Goal: Task Accomplishment & Management: Manage account settings

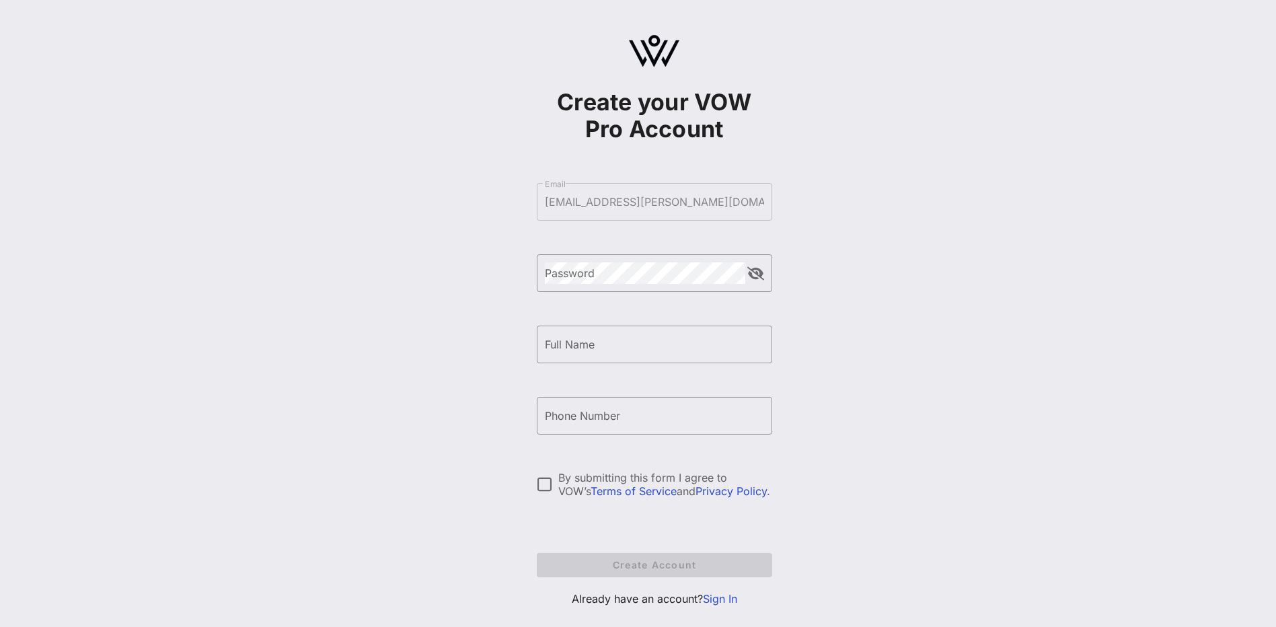
click at [486, 171] on div "Create your VOW Pro Account ​ Email [EMAIL_ADDRESS][PERSON_NAME][DOMAIN_NAME] ​…" at bounding box center [654, 326] width 1244 height 652
click at [720, 599] on link "Sign In" at bounding box center [720, 598] width 34 height 13
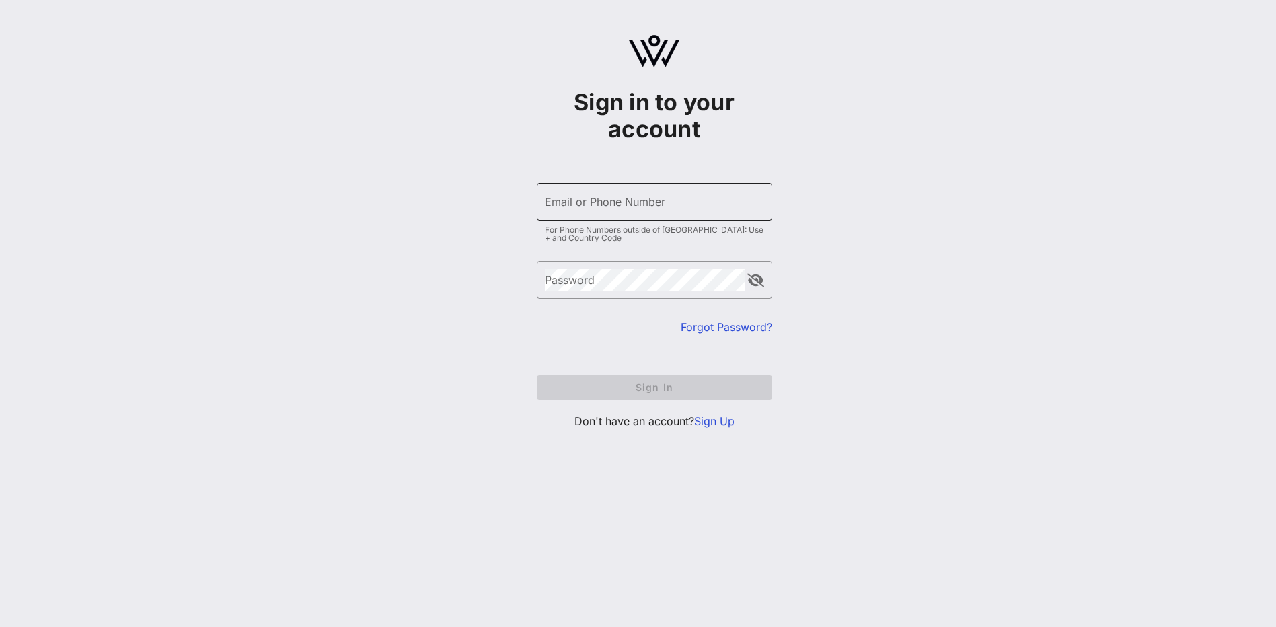
click at [566, 210] on input "Email or Phone Number" at bounding box center [654, 202] width 219 height 22
type input "[EMAIL_ADDRESS][PERSON_NAME][DOMAIN_NAME]"
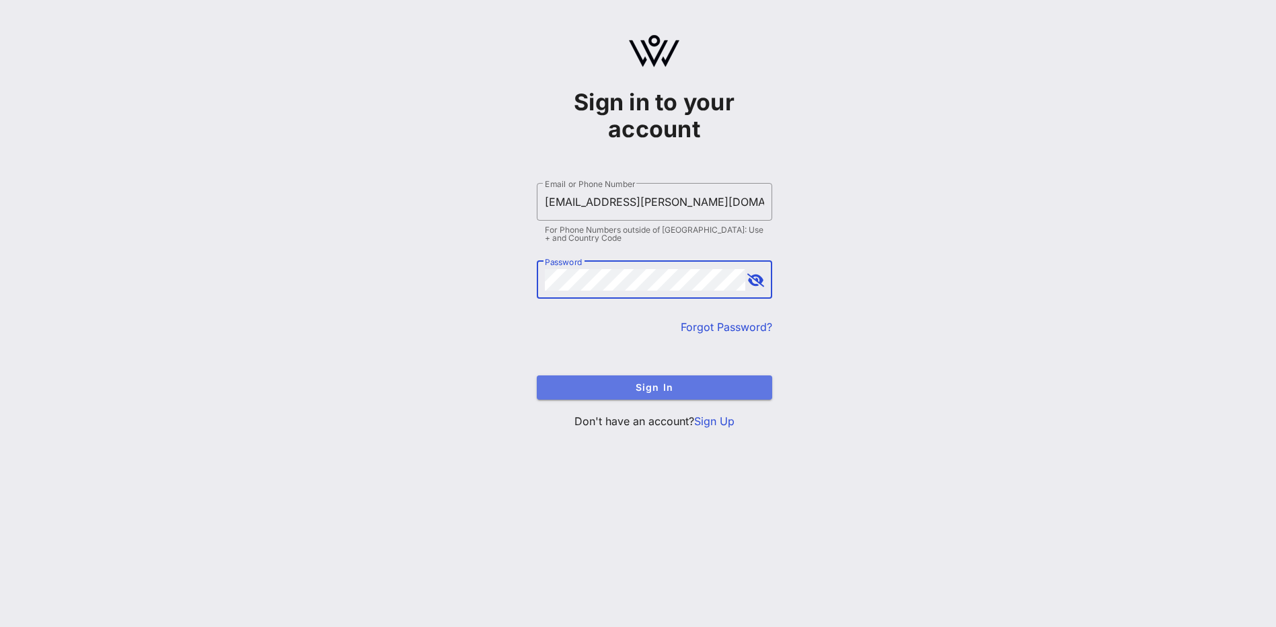
click at [648, 384] on span "Sign In" at bounding box center [655, 386] width 214 height 11
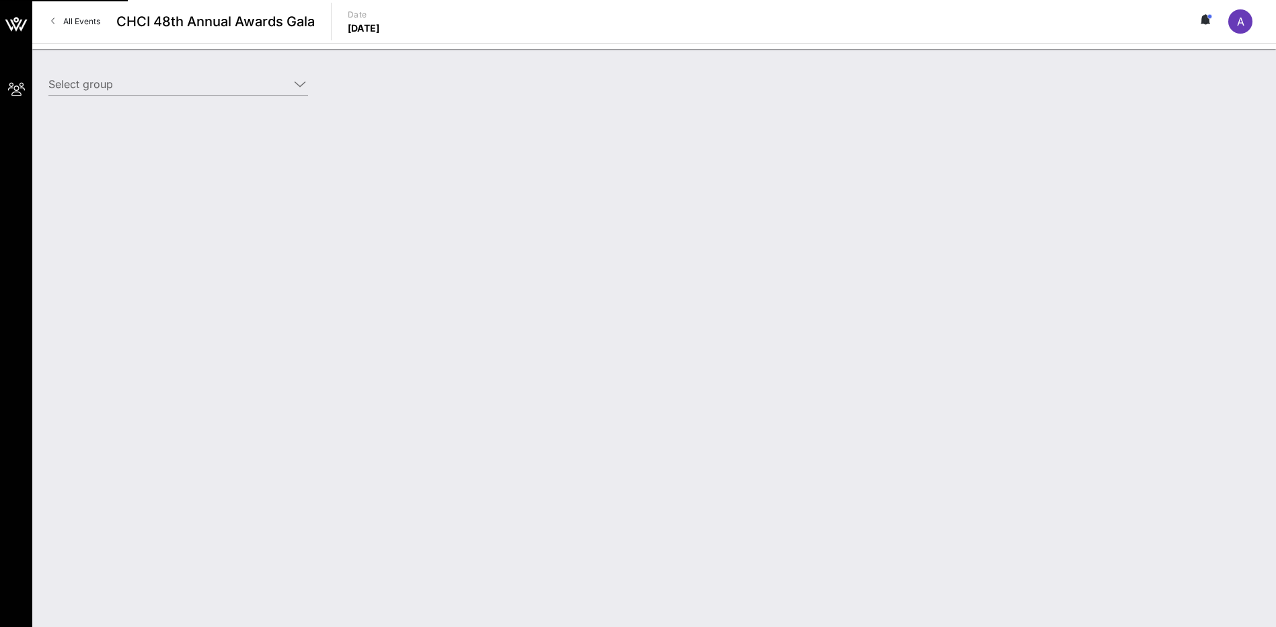
type input "[PERSON_NAME] Partners ([PERSON_NAME] Partners) [[PERSON_NAME], [PERSON_NAME][E…"
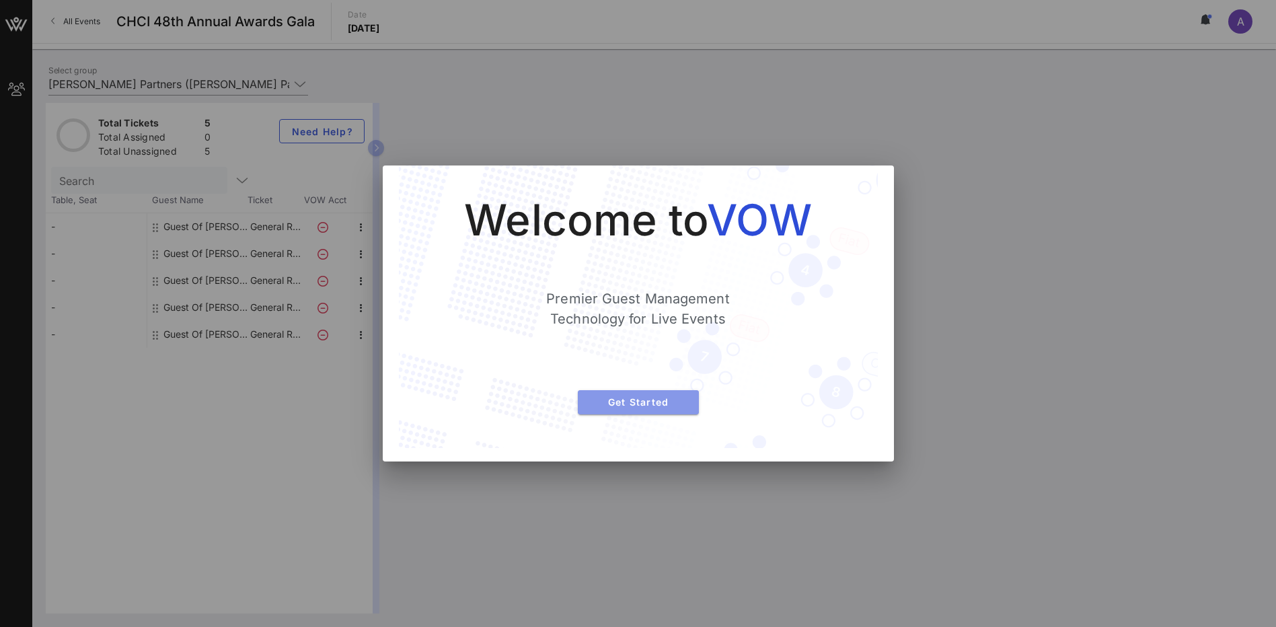
click at [640, 401] on span "Get Started" at bounding box center [639, 401] width 100 height 11
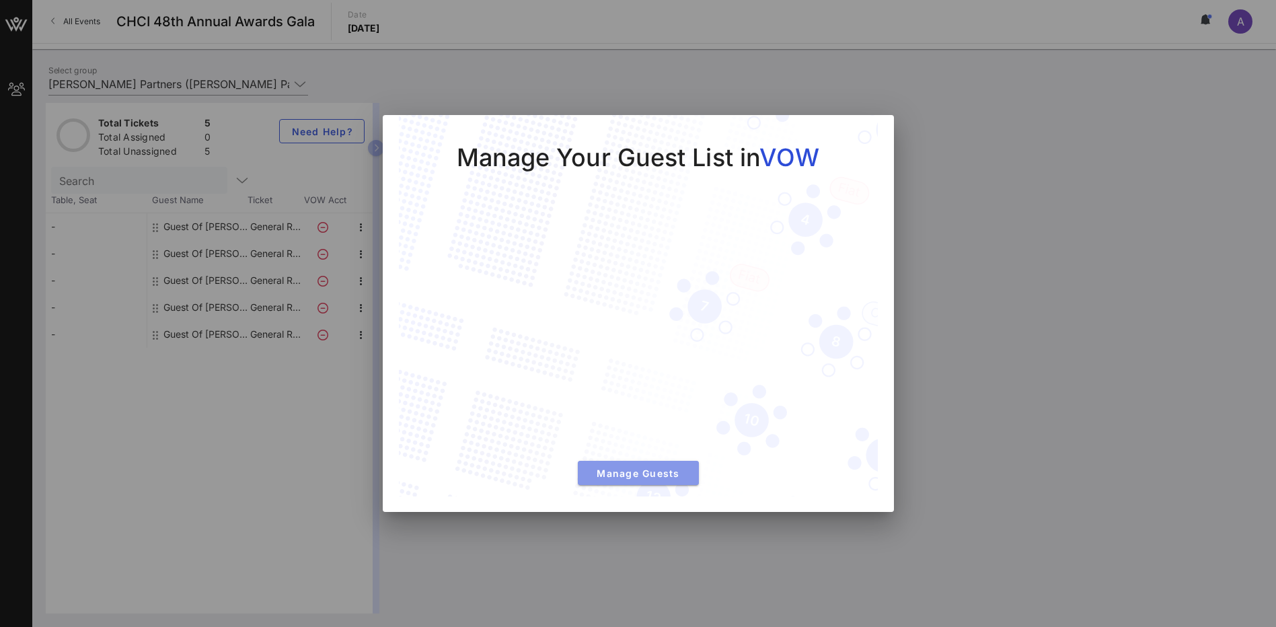
click at [665, 478] on span "Manage Guests" at bounding box center [639, 472] width 100 height 11
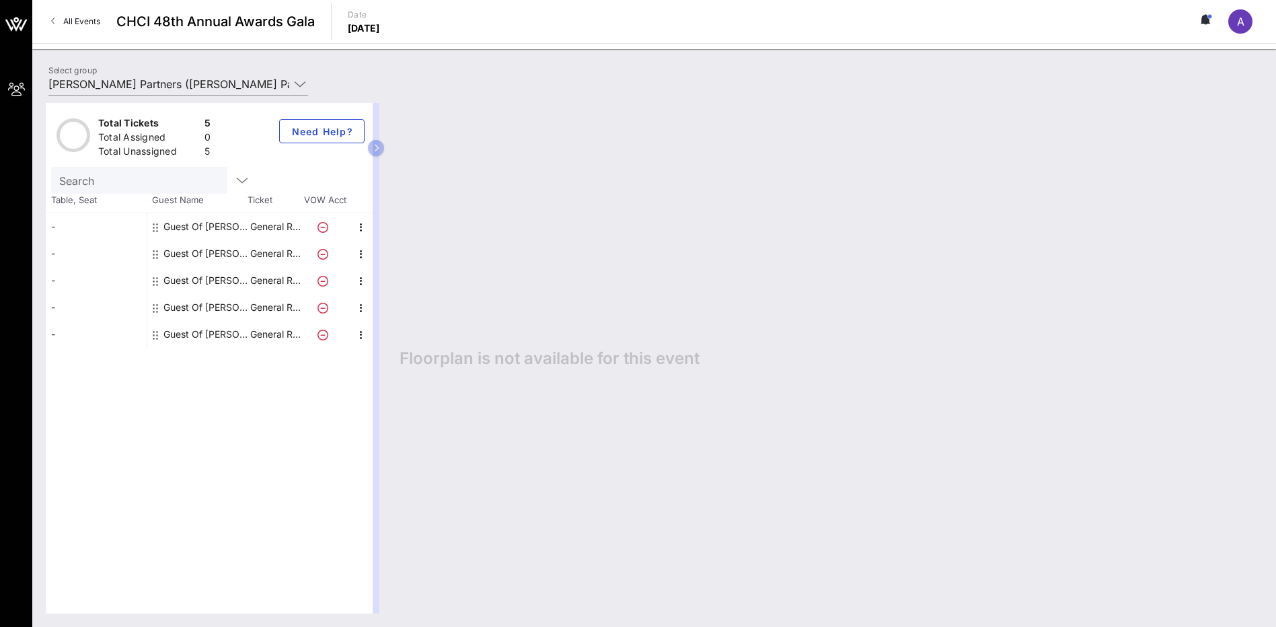
click at [174, 227] on div "Guest Of [PERSON_NAME] Partners" at bounding box center [205, 226] width 85 height 27
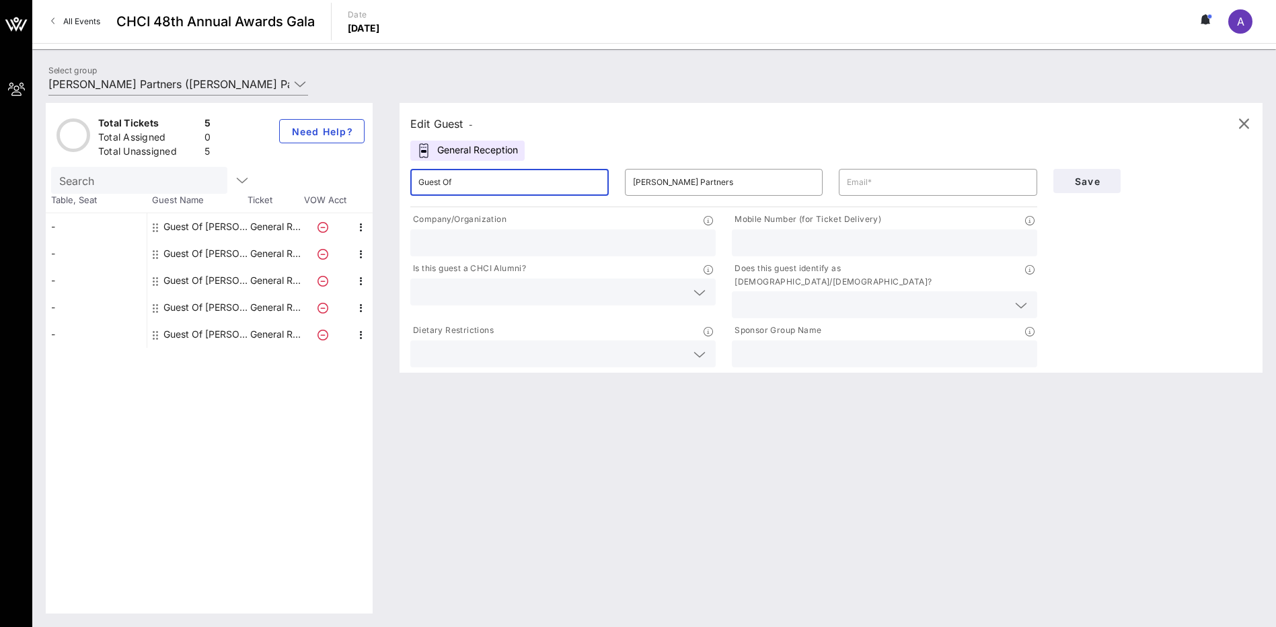
drag, startPoint x: 494, startPoint y: 173, endPoint x: 417, endPoint y: 182, distance: 77.3
click at [417, 182] on div "​ Guest Of" at bounding box center [509, 182] width 198 height 27
type input "[PERSON_NAME]"
click at [718, 186] on input "[PERSON_NAME] Partners" at bounding box center [724, 183] width 182 height 22
drag, startPoint x: 718, startPoint y: 186, endPoint x: 654, endPoint y: 190, distance: 64.7
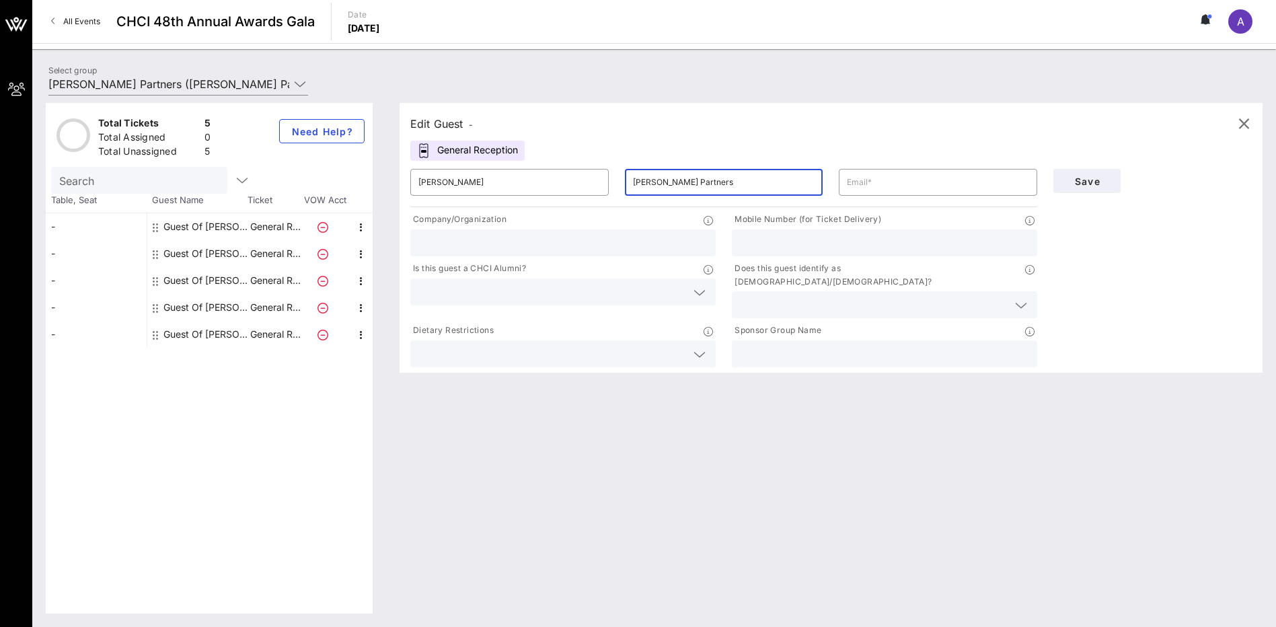
click at [654, 190] on input "[PERSON_NAME] Partners" at bounding box center [724, 183] width 182 height 22
click at [655, 179] on input "Way To Win" at bounding box center [724, 183] width 182 height 22
type input "Way to Win"
click at [857, 174] on input "text" at bounding box center [938, 183] width 182 height 22
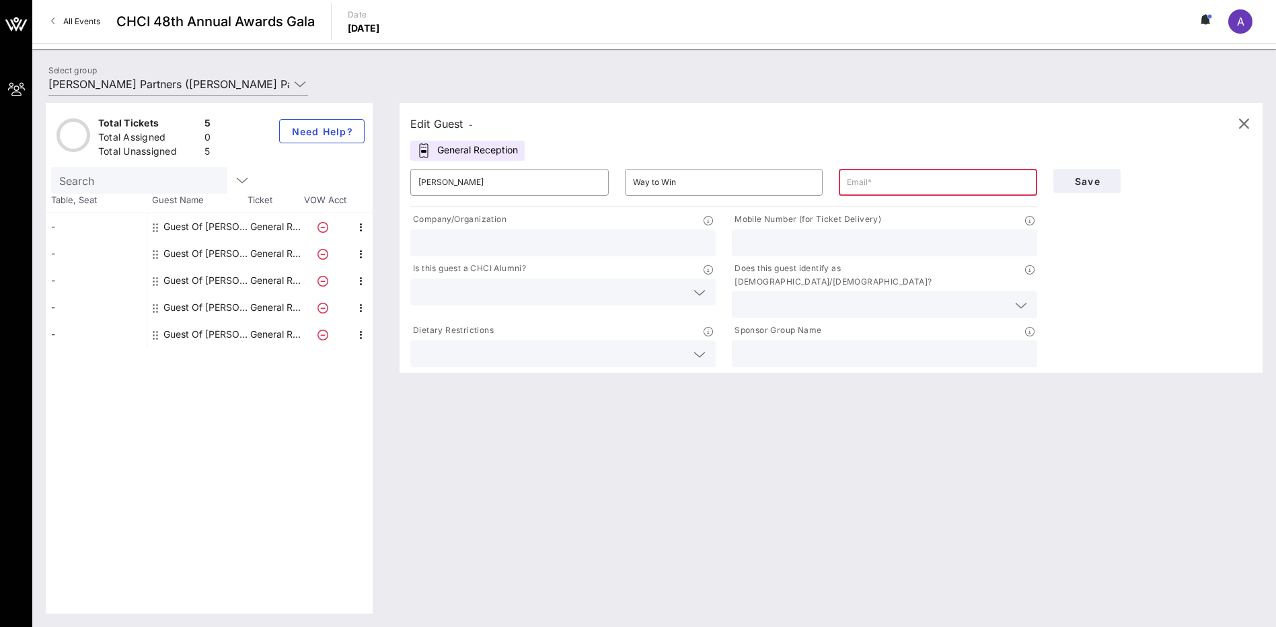
paste input "[PERSON_NAME][EMAIL_ADDRESS][DOMAIN_NAME]"
type input "[PERSON_NAME][EMAIL_ADDRESS][DOMAIN_NAME]"
click at [624, 243] on input "text" at bounding box center [562, 242] width 289 height 17
type input "Way to Win"
click at [562, 293] on input "text" at bounding box center [552, 291] width 268 height 17
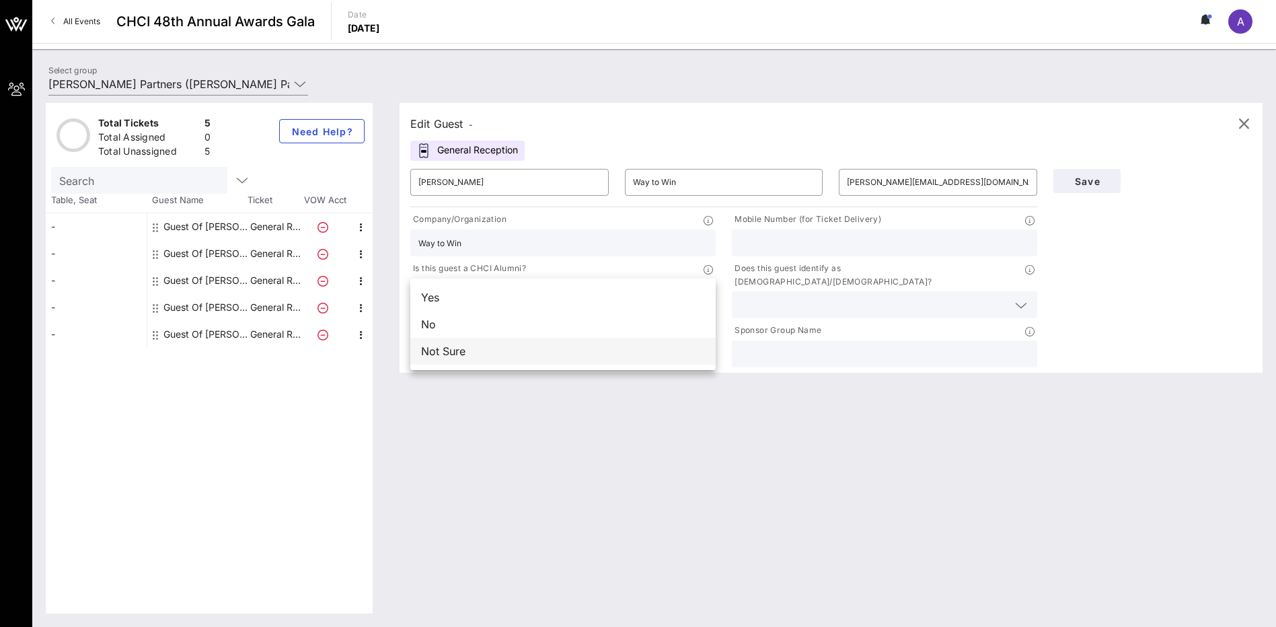
click at [474, 349] on div "Not Sure" at bounding box center [562, 351] width 305 height 27
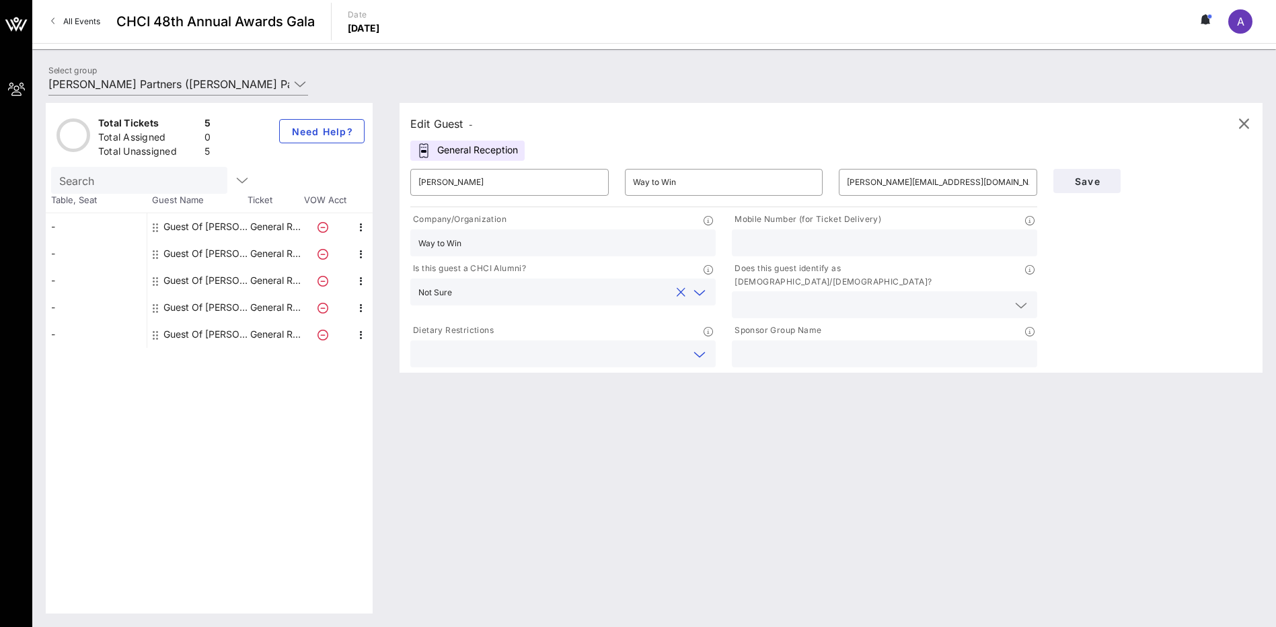
click at [495, 345] on input "text" at bounding box center [552, 353] width 268 height 17
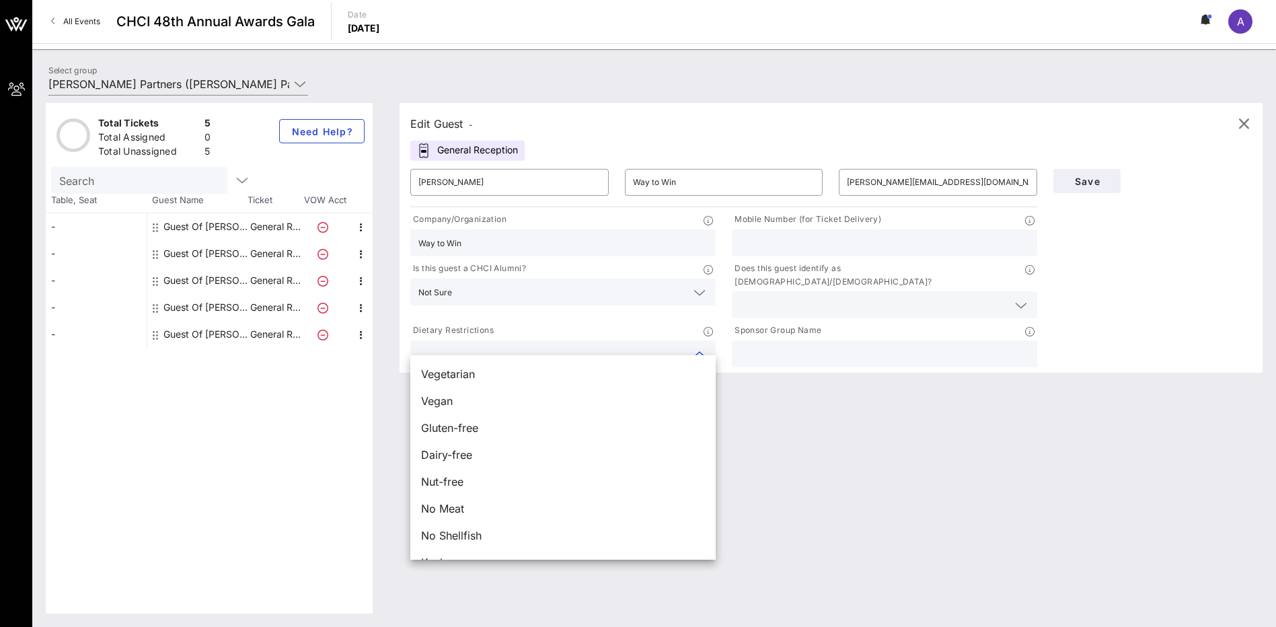
click at [570, 345] on input "text" at bounding box center [552, 353] width 268 height 17
click at [825, 296] on input "text" at bounding box center [874, 304] width 268 height 17
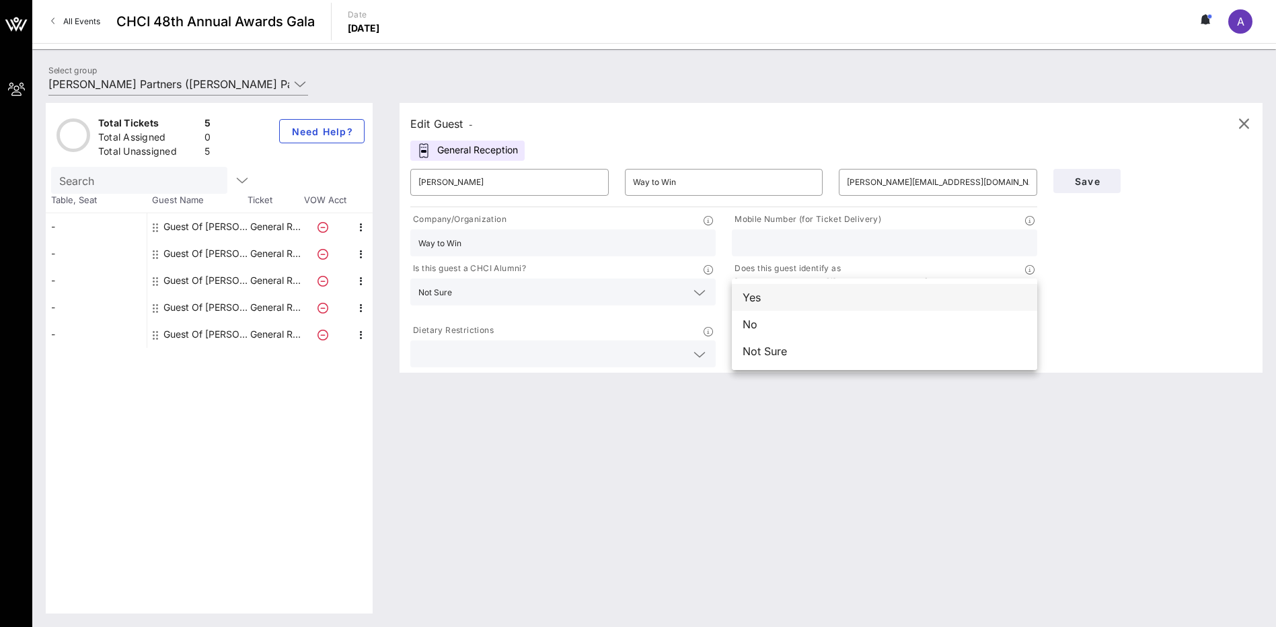
click at [781, 300] on div "Yes" at bounding box center [884, 297] width 305 height 27
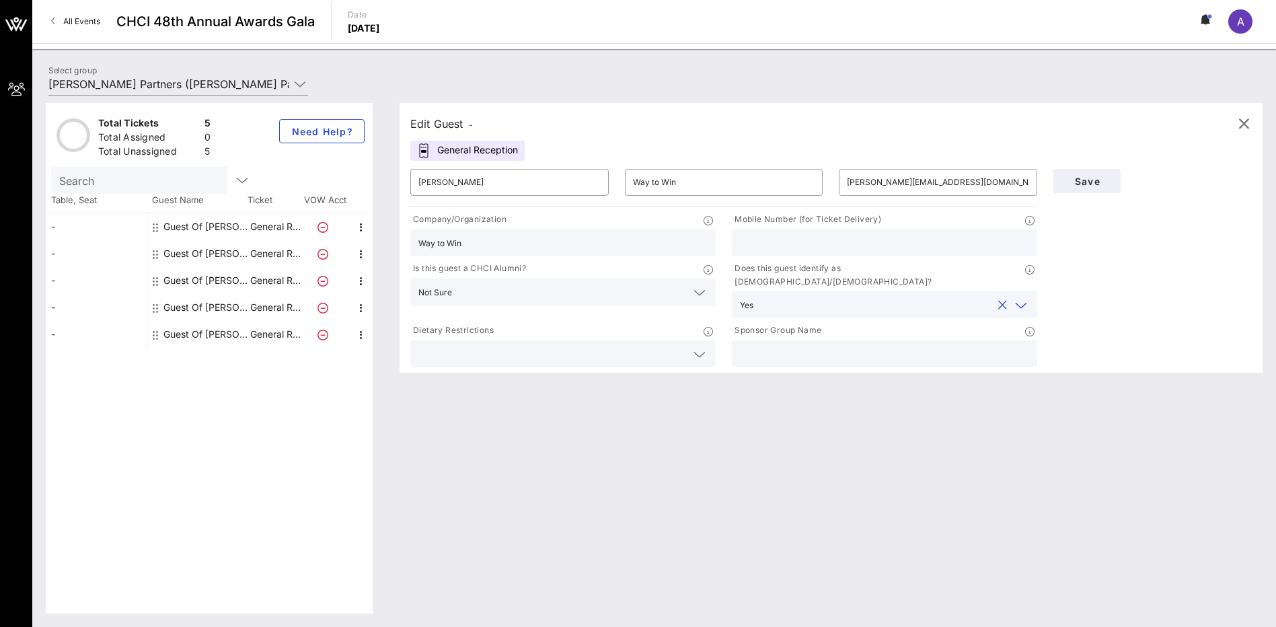
click at [783, 345] on input "text" at bounding box center [884, 353] width 289 height 17
type input "[PERSON_NAME] Partners"
